Goal: Information Seeking & Learning: Understand process/instructions

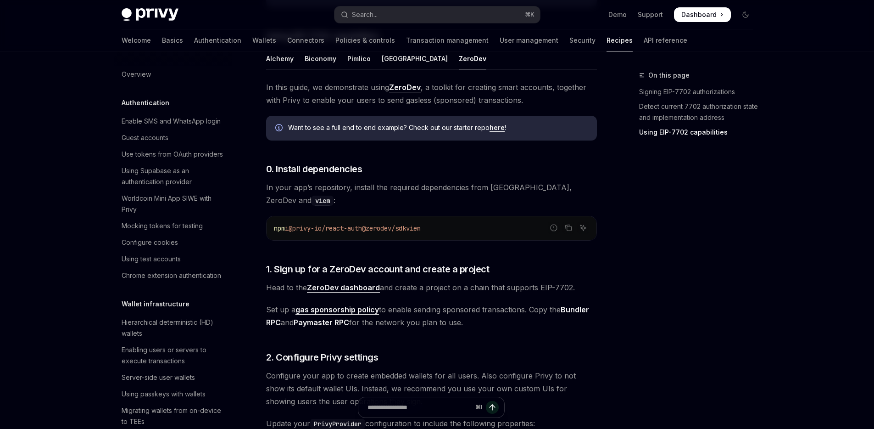
scroll to position [792, 0]
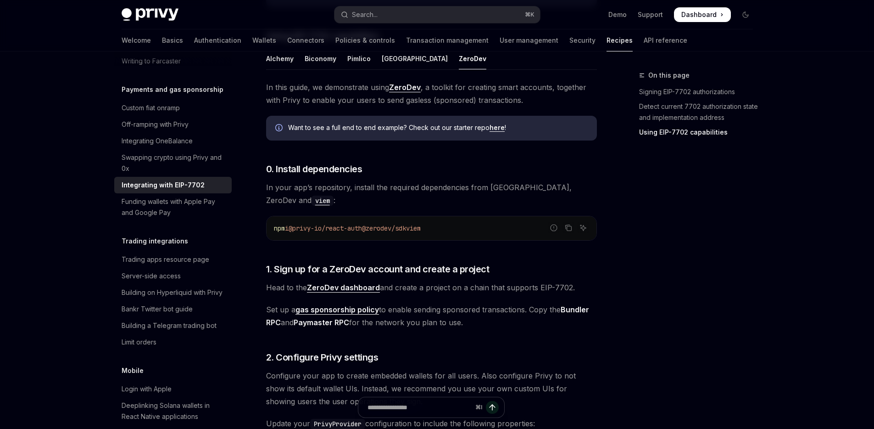
type textarea "*"
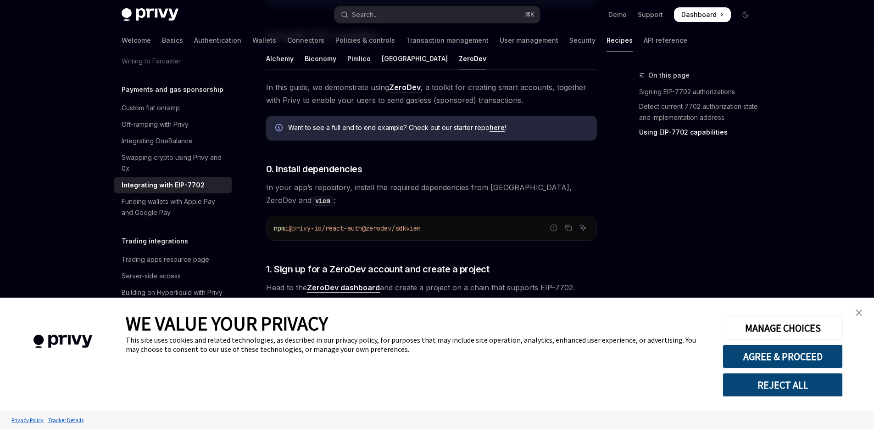
click at [856, 313] on img "close banner" at bounding box center [859, 312] width 6 height 6
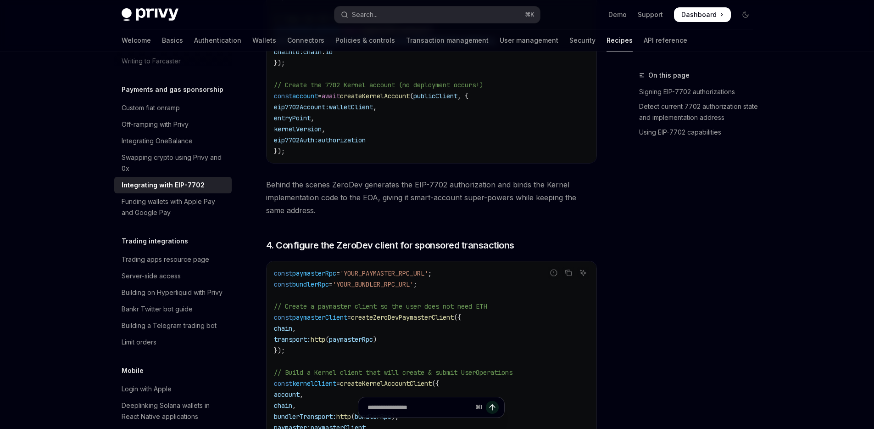
scroll to position [1565, 0]
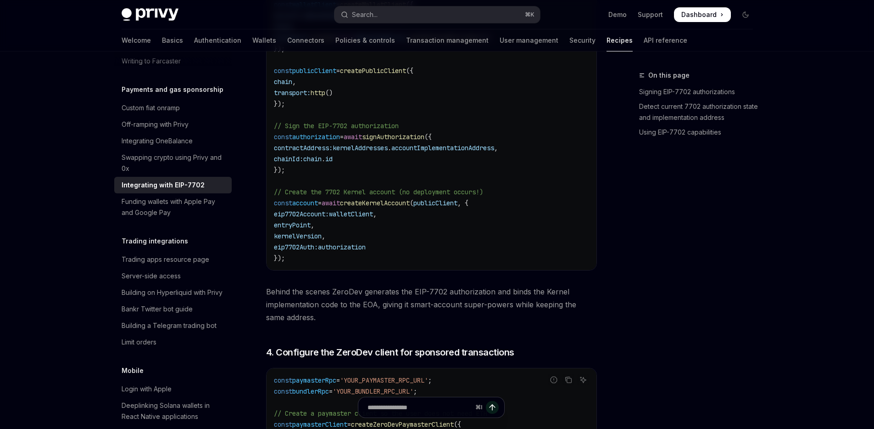
click at [430, 227] on code "import { createZeroDevPaymasterClient , createKernelAccountClient , createKerne…" at bounding box center [439, 10] width 330 height 507
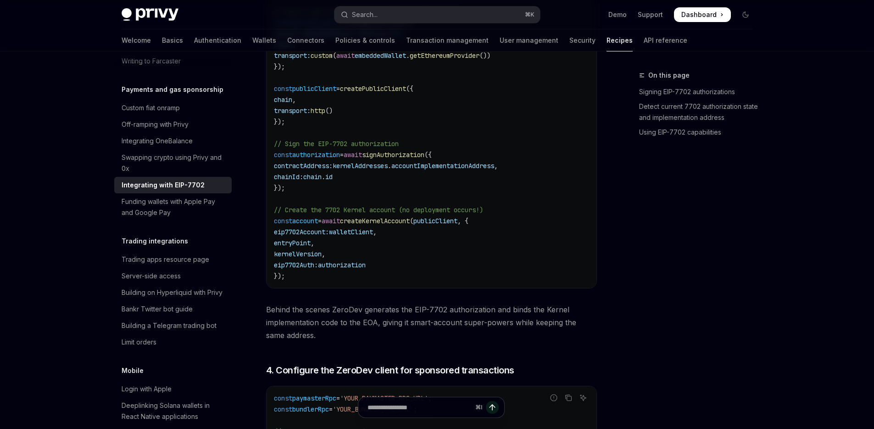
scroll to position [1531, 0]
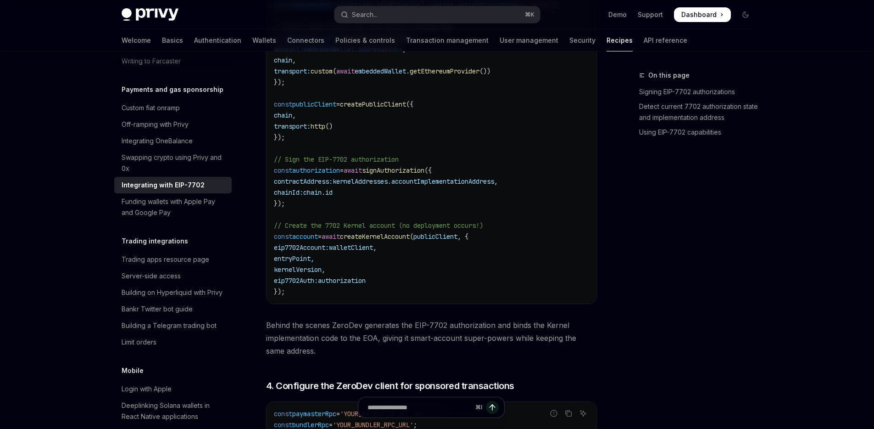
click at [409, 191] on code "import { createZeroDevPaymasterClient , createKernelAccountClient , createKerne…" at bounding box center [439, 43] width 330 height 507
click at [446, 188] on code "import { createZeroDevPaymasterClient , createKernelAccountClient , createKerne…" at bounding box center [439, 43] width 330 height 507
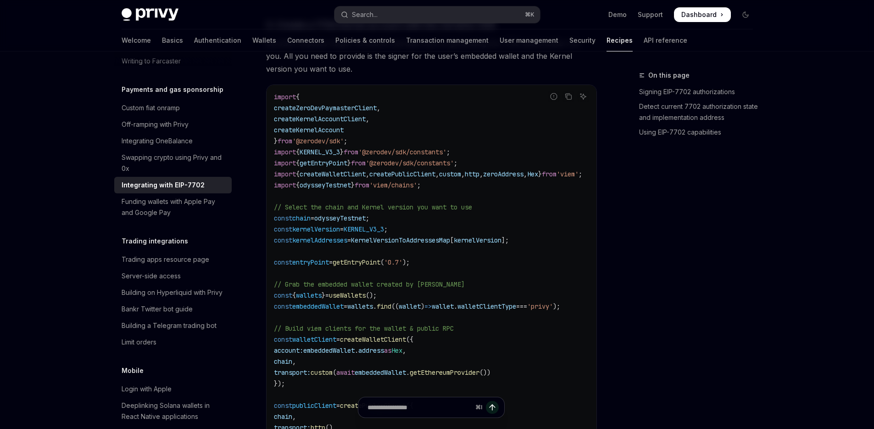
scroll to position [1218, 0]
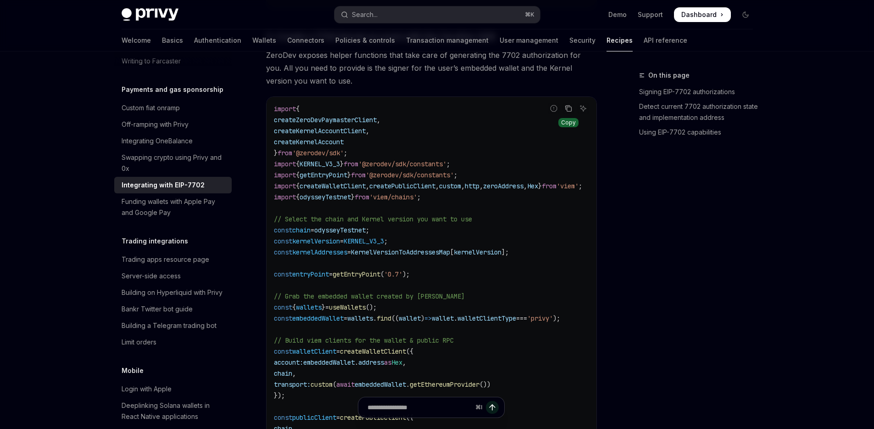
click at [569, 109] on icon "Copy the contents from the code block" at bounding box center [568, 108] width 7 height 7
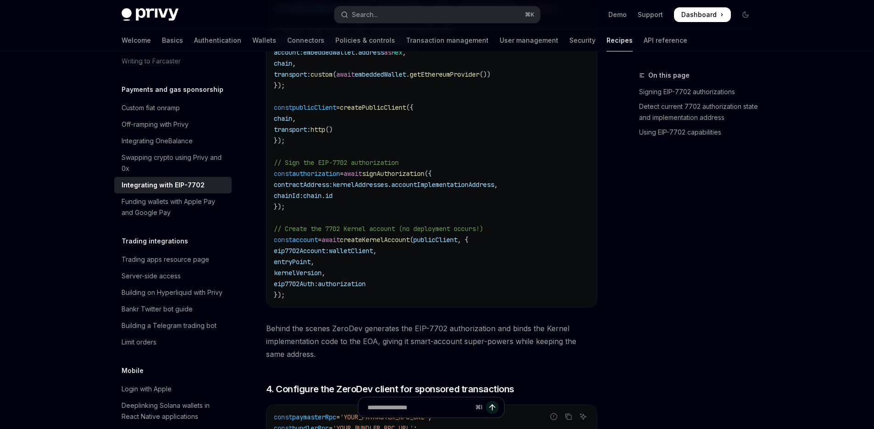
scroll to position [1622, 0]
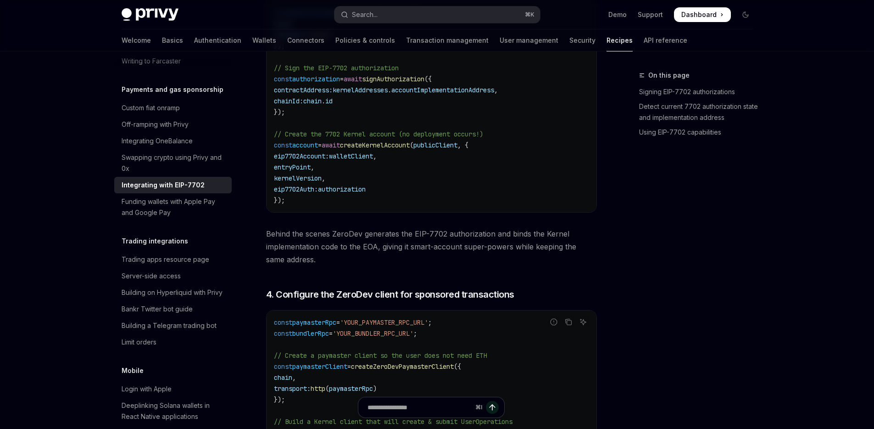
click at [365, 237] on span "Behind the scenes ZeroDev generates the EIP-7702 authorization and binds the Ke…" at bounding box center [431, 246] width 331 height 39
click at [366, 237] on span "Behind the scenes ZeroDev generates the EIP-7702 authorization and binds the Ke…" at bounding box center [431, 246] width 331 height 39
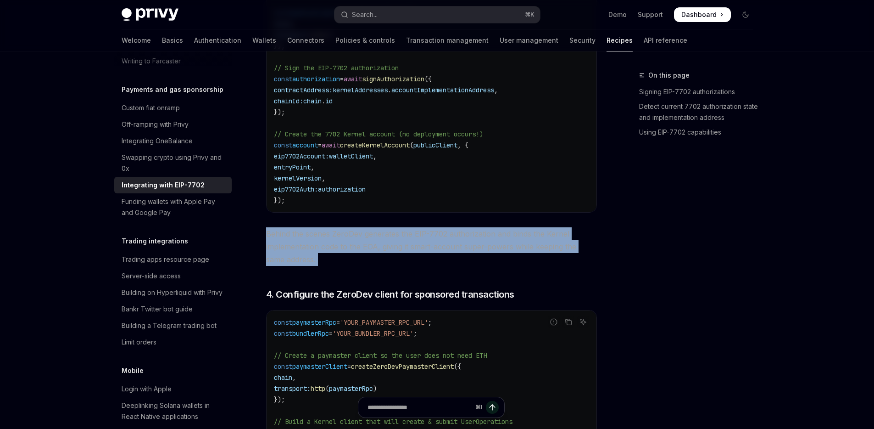
drag, startPoint x: 366, startPoint y: 237, endPoint x: 372, endPoint y: 240, distance: 7.0
click at [367, 239] on span "Behind the scenes ZeroDev generates the EIP-7702 authorization and binds the Ke…" at bounding box center [431, 246] width 331 height 39
click at [485, 240] on span "Behind the scenes ZeroDev generates the EIP-7702 authorization and binds the Ke…" at bounding box center [431, 246] width 331 height 39
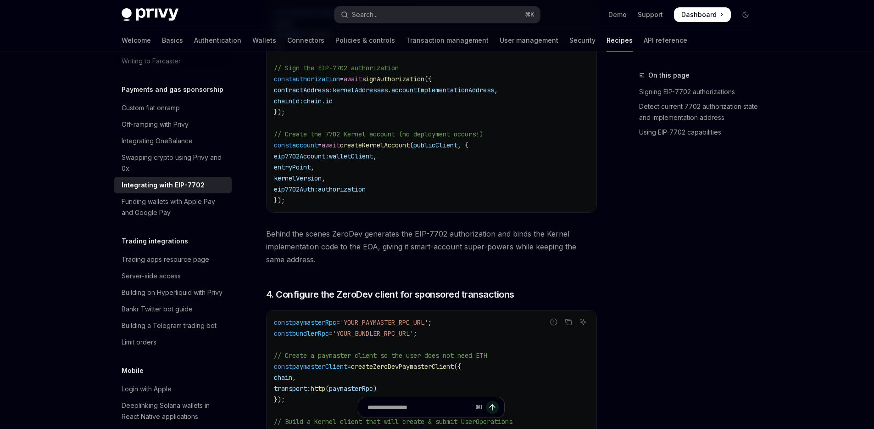
click at [491, 240] on span "Behind the scenes ZeroDev generates the EIP-7702 authorization and binds the Ke…" at bounding box center [431, 246] width 331 height 39
click at [287, 248] on span "Behind the scenes ZeroDev generates the EIP-7702 authorization and binds the Ke…" at bounding box center [431, 246] width 331 height 39
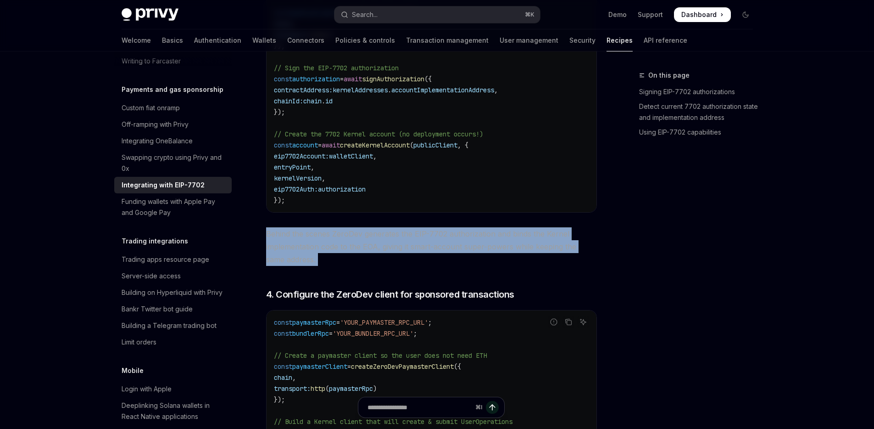
click at [287, 248] on span "Behind the scenes ZeroDev generates the EIP-7702 authorization and binds the Ke…" at bounding box center [431, 246] width 331 height 39
click at [482, 247] on span "Behind the scenes ZeroDev generates the EIP-7702 authorization and binds the Ke…" at bounding box center [431, 246] width 331 height 39
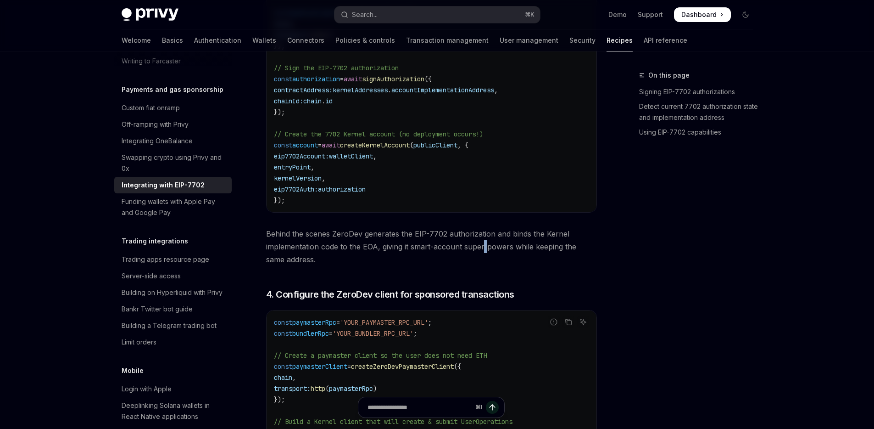
click at [482, 247] on span "Behind the scenes ZeroDev generates the EIP-7702 authorization and binds the Ke…" at bounding box center [431, 246] width 331 height 39
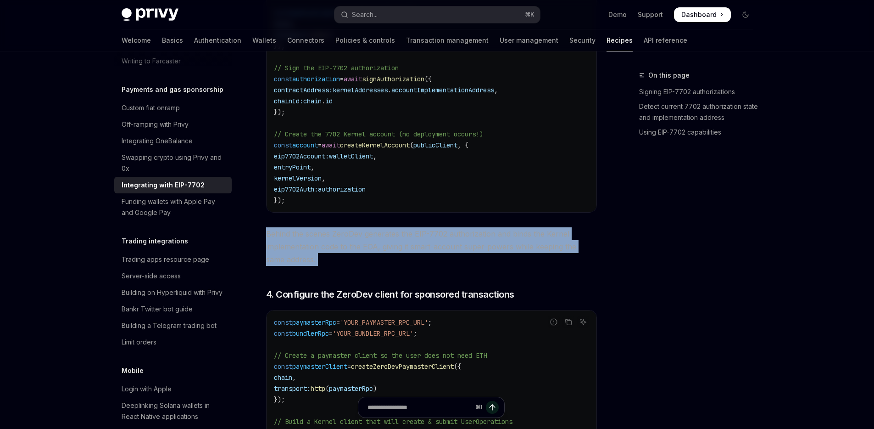
click at [482, 247] on span "Behind the scenes ZeroDev generates the EIP-7702 authorization and binds the Ke…" at bounding box center [431, 246] width 331 height 39
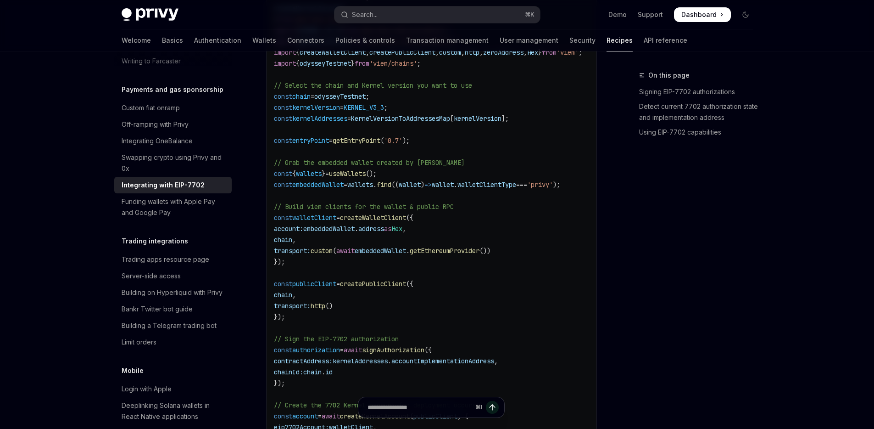
scroll to position [1481, 0]
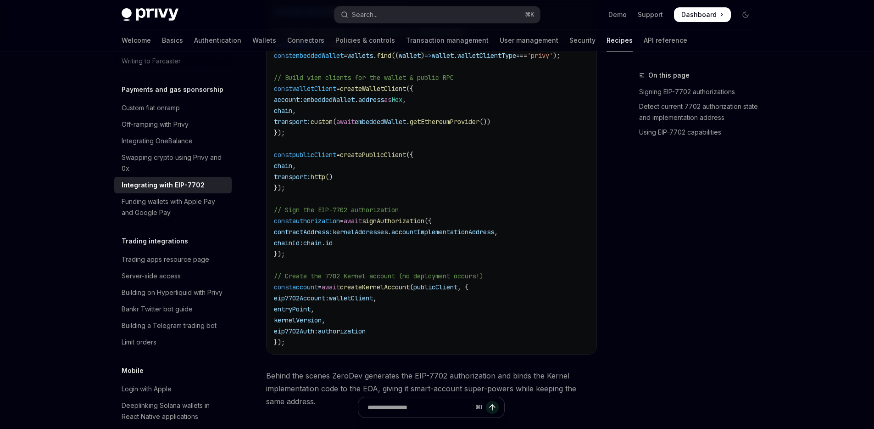
click at [418, 162] on code "import { createZeroDevPaymasterClient , createKernelAccountClient , createKerne…" at bounding box center [439, 94] width 330 height 507
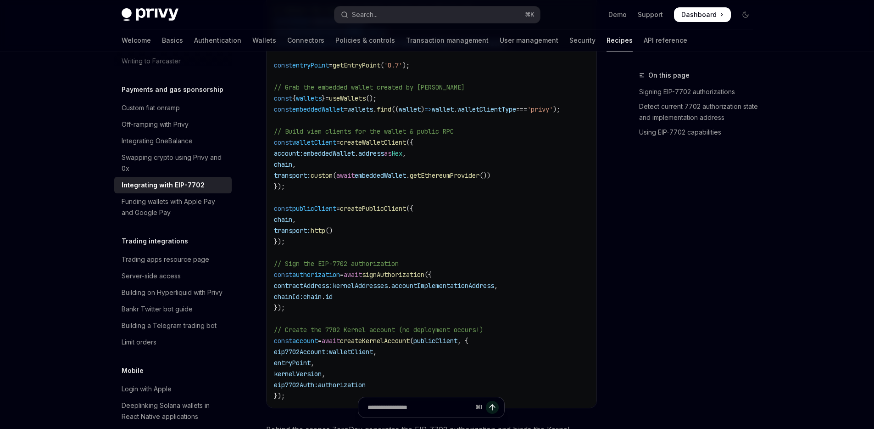
scroll to position [1433, 0]
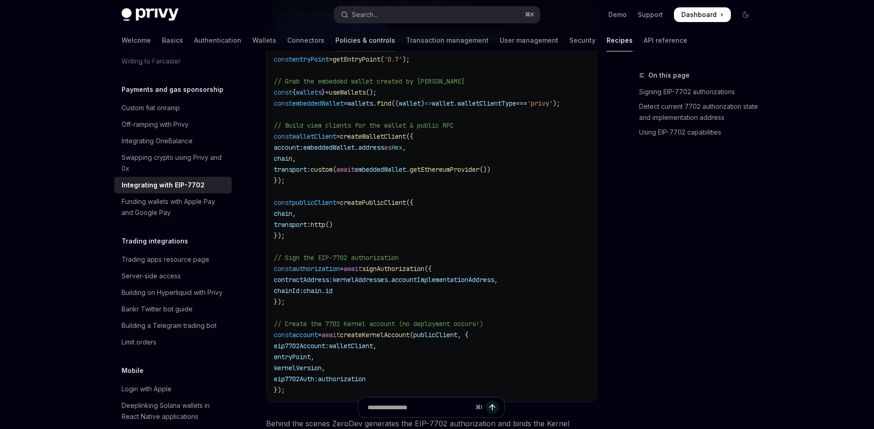
drag, startPoint x: 350, startPoint y: 4, endPoint x: 309, endPoint y: 43, distance: 56.2
click at [334, 11] on div "Privy Docs home page Search... ⌘ K Demo Support Dashboard Dashboard Search..." at bounding box center [437, 14] width 631 height 29
